Goal: Task Accomplishment & Management: Manage account settings

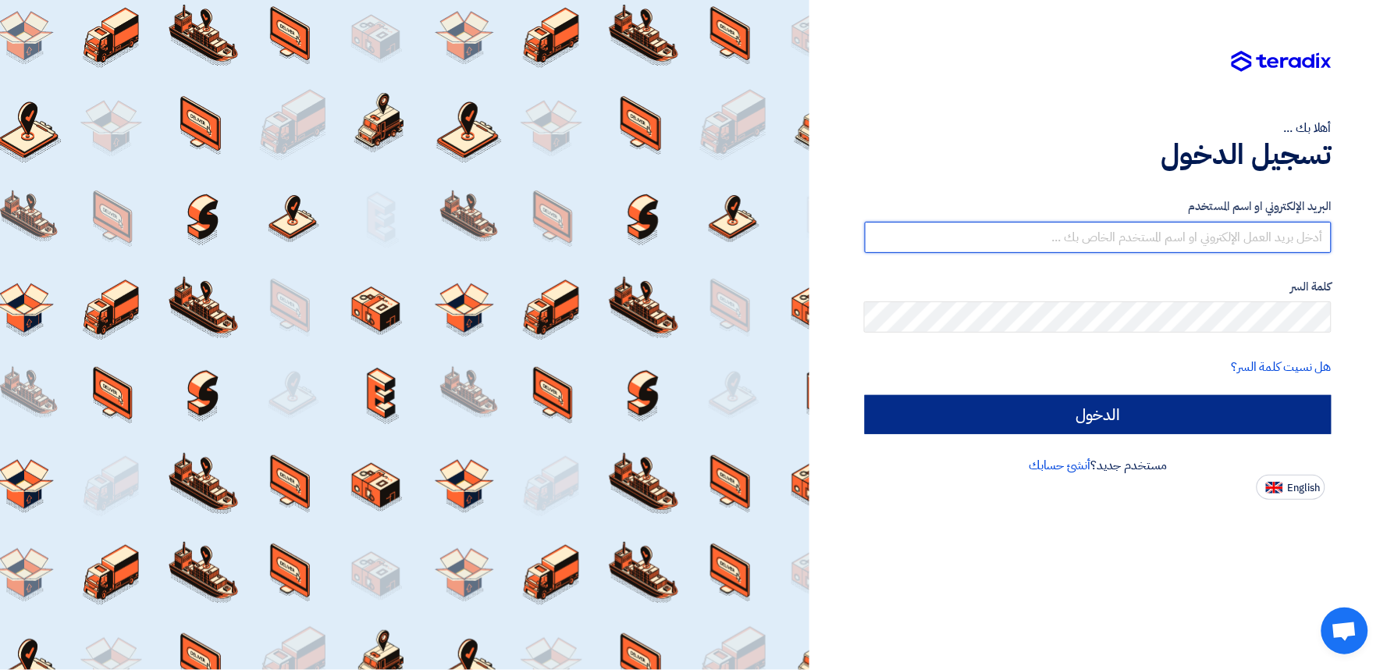
type input "[EMAIL_ADDRESS][DOMAIN_NAME]"
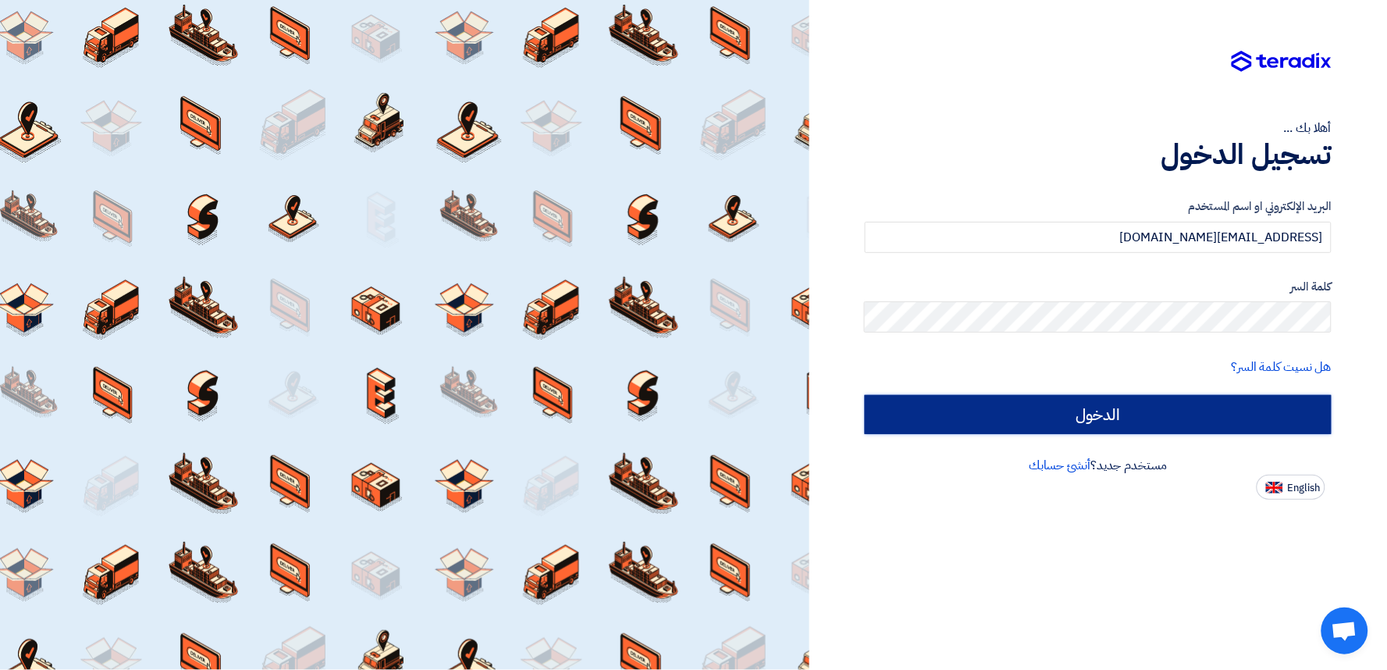
click at [1044, 401] on input "الدخول" at bounding box center [1098, 414] width 467 height 39
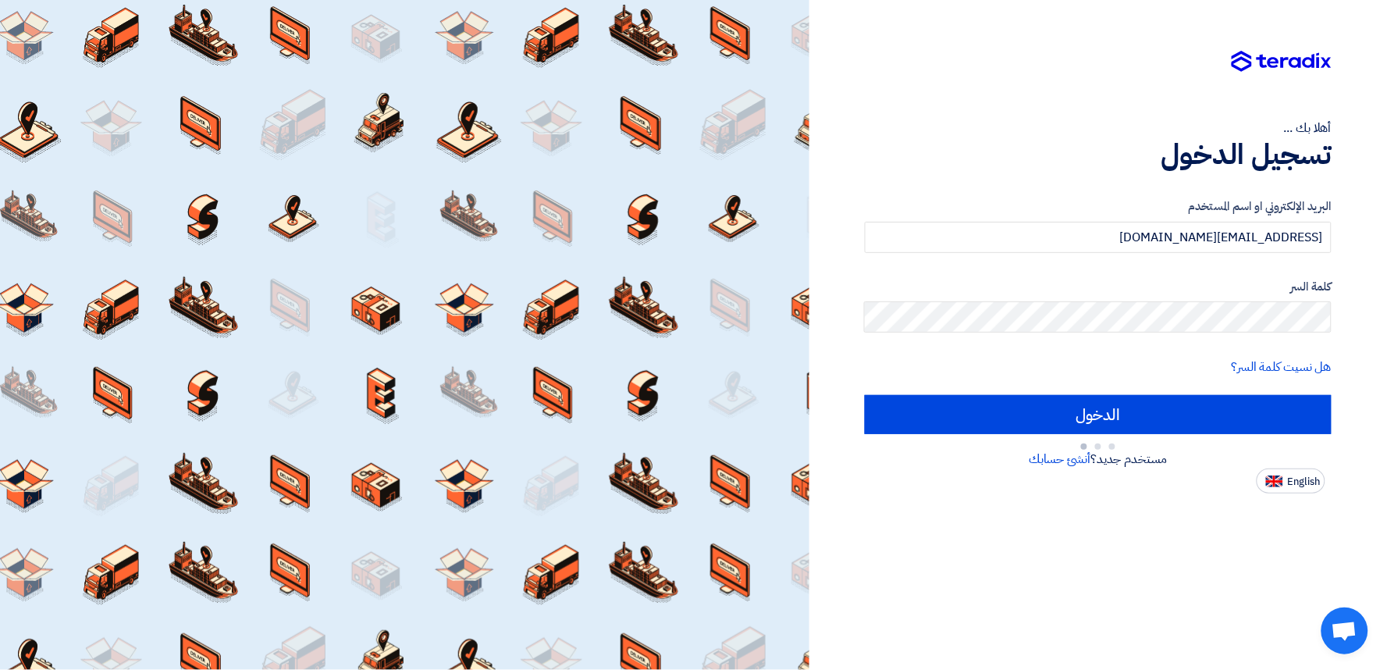
click at [1020, 536] on div "أهلا بك ... تسجيل الدخول البريد الإلكتروني او اسم المستخدم [EMAIL_ADDRESS][DOMA…" at bounding box center [1099, 335] width 578 height 670
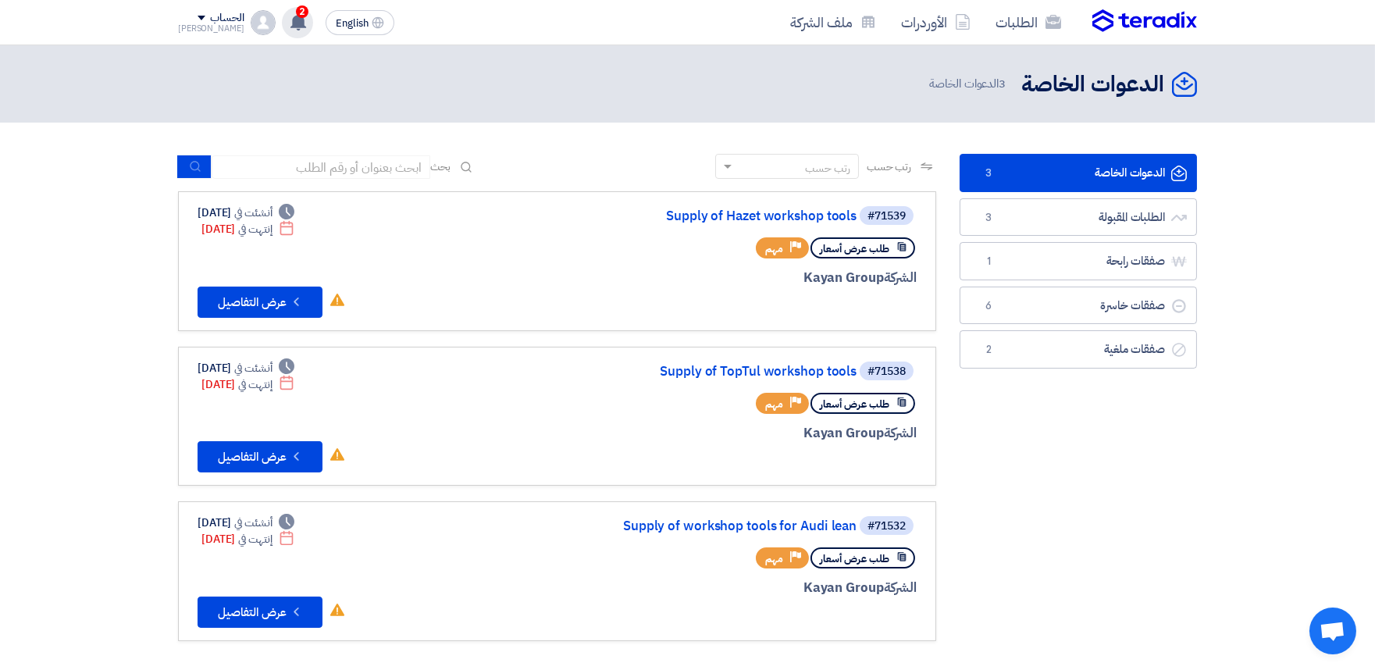
click at [290, 24] on use at bounding box center [298, 21] width 16 height 17
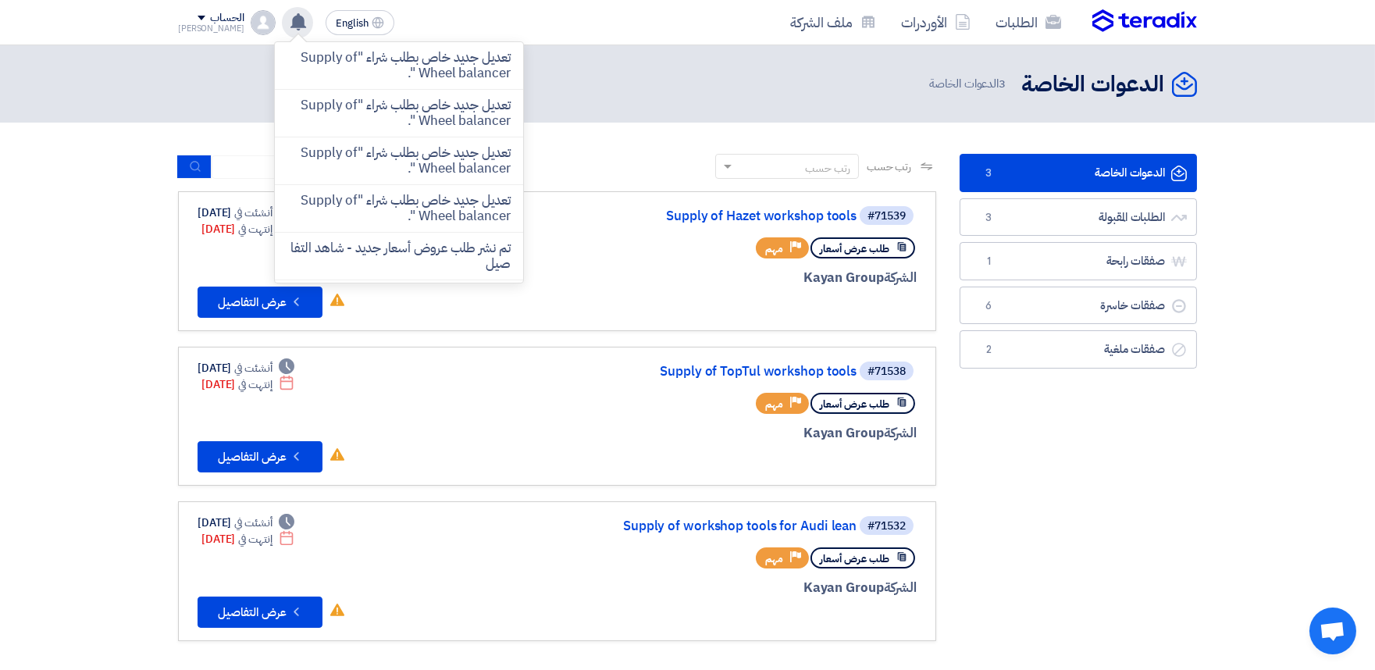
click at [290, 24] on use at bounding box center [298, 21] width 16 height 17
